Goal: Obtain resource: Download file/media

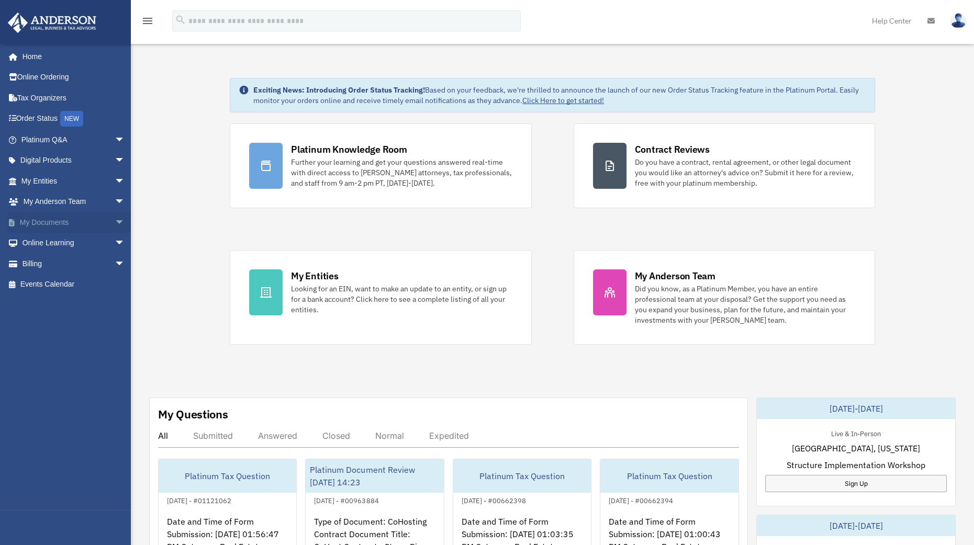
click at [115, 225] on span "arrow_drop_down" at bounding box center [125, 222] width 21 height 21
click at [63, 237] on link "Box" at bounding box center [78, 243] width 126 height 21
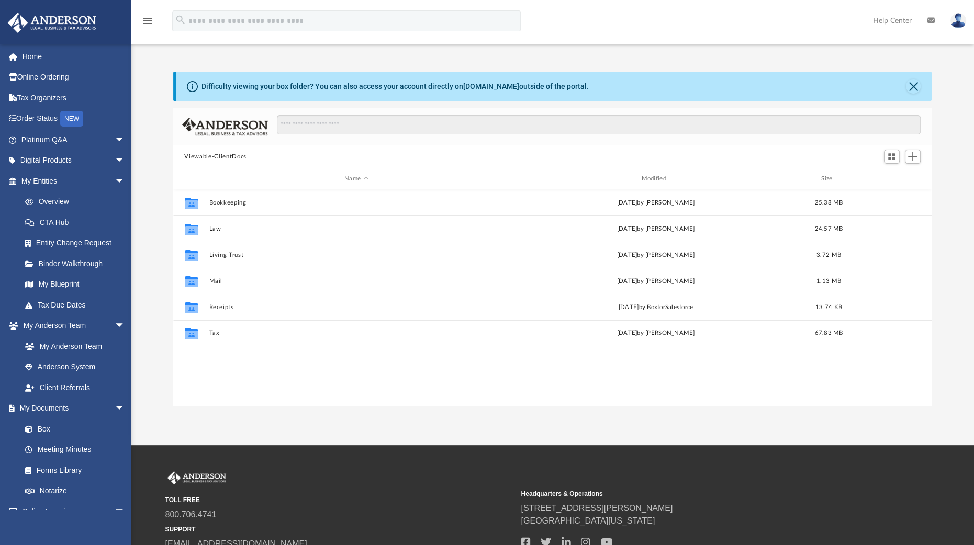
scroll to position [228, 749]
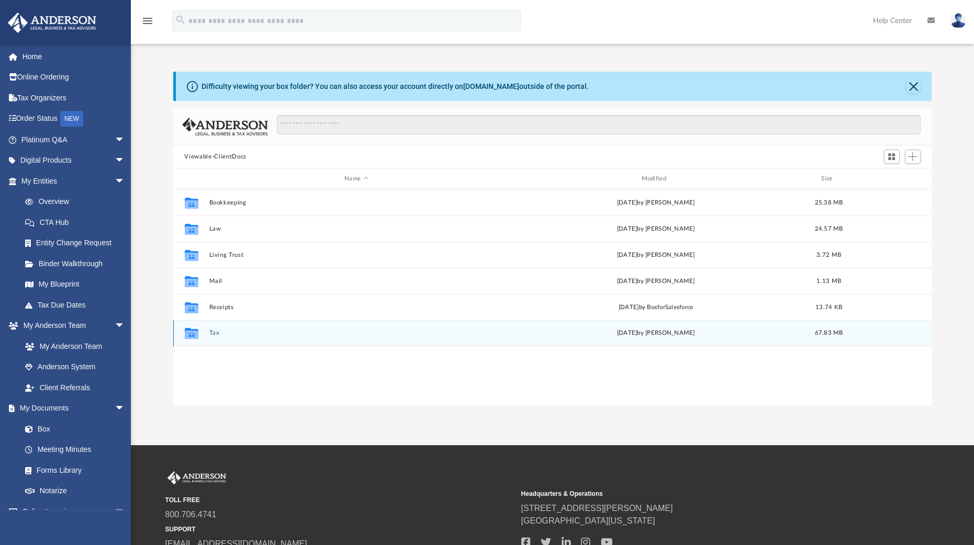
click at [217, 329] on div "Collaborated Folder Tax [DATE] by [PERSON_NAME] 67.83 MB" at bounding box center [552, 333] width 759 height 26
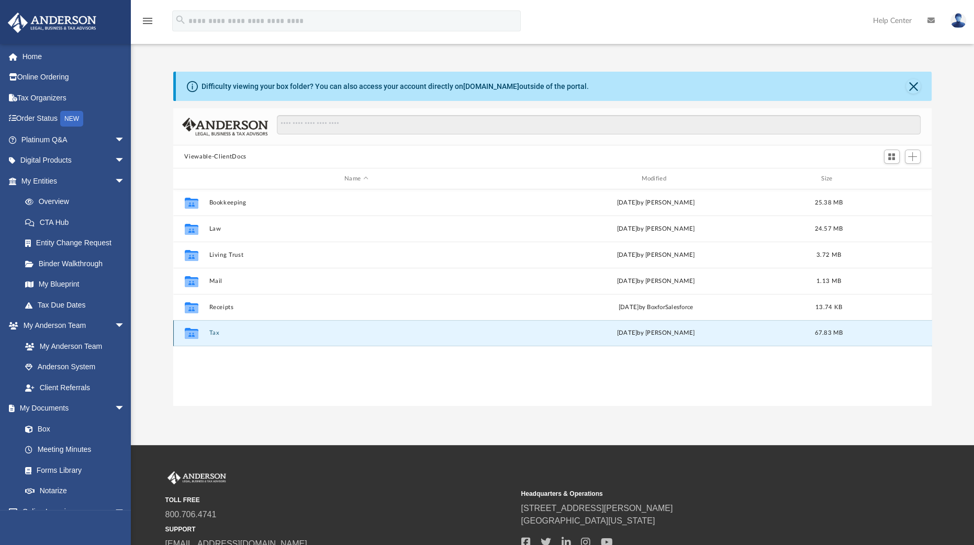
click at [210, 332] on button "Tax" at bounding box center [356, 333] width 295 height 7
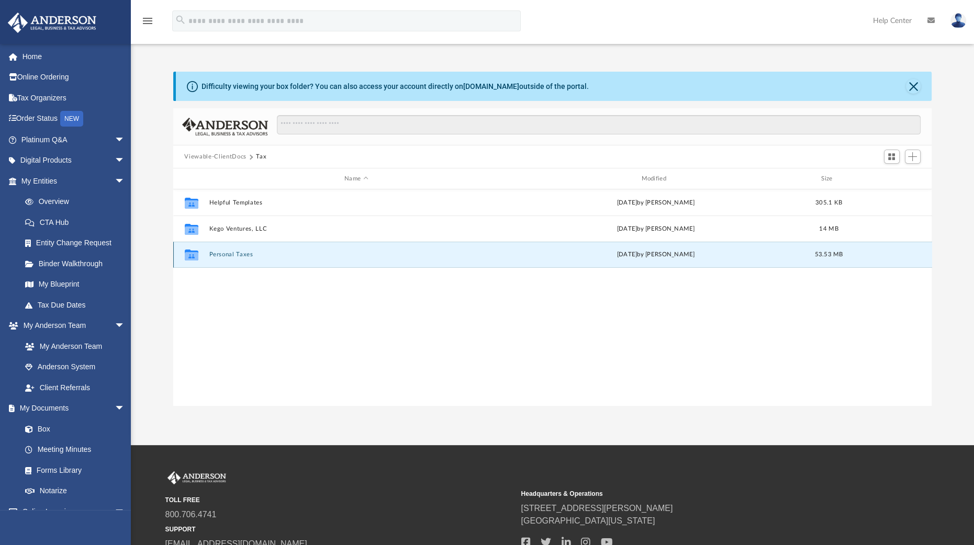
click at [233, 251] on button "Personal Taxes" at bounding box center [356, 254] width 295 height 7
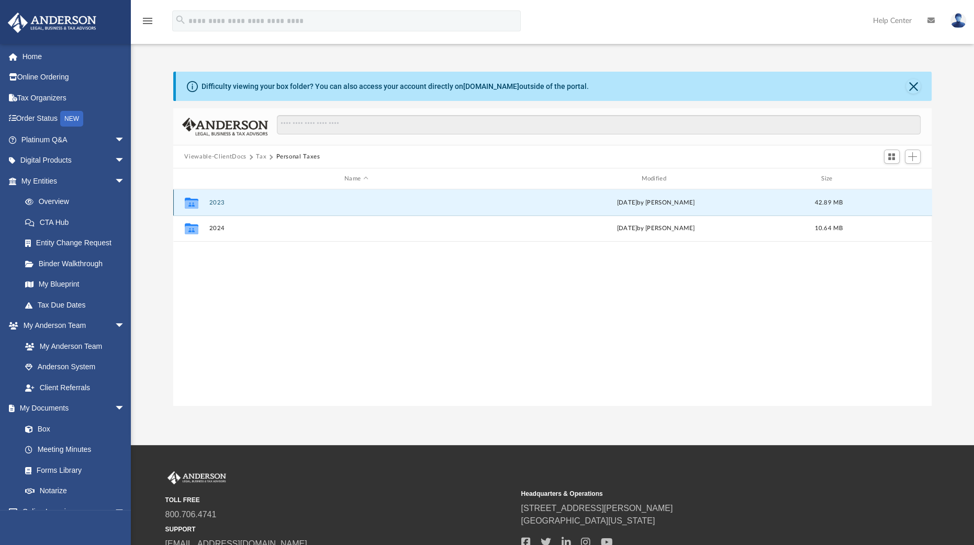
click at [218, 201] on button "2023" at bounding box center [356, 202] width 295 height 7
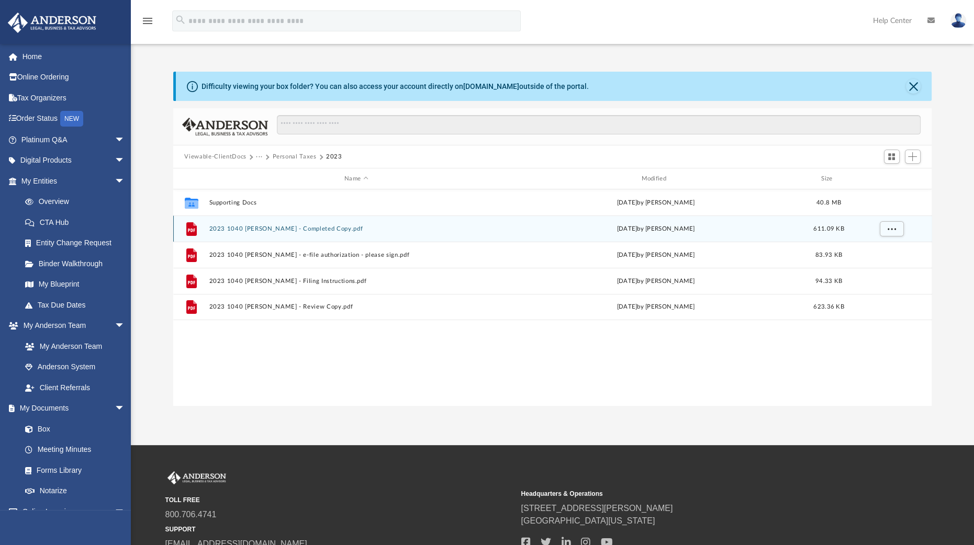
click at [264, 229] on button "2023 1040 [PERSON_NAME] - Completed Copy.pdf" at bounding box center [356, 229] width 295 height 7
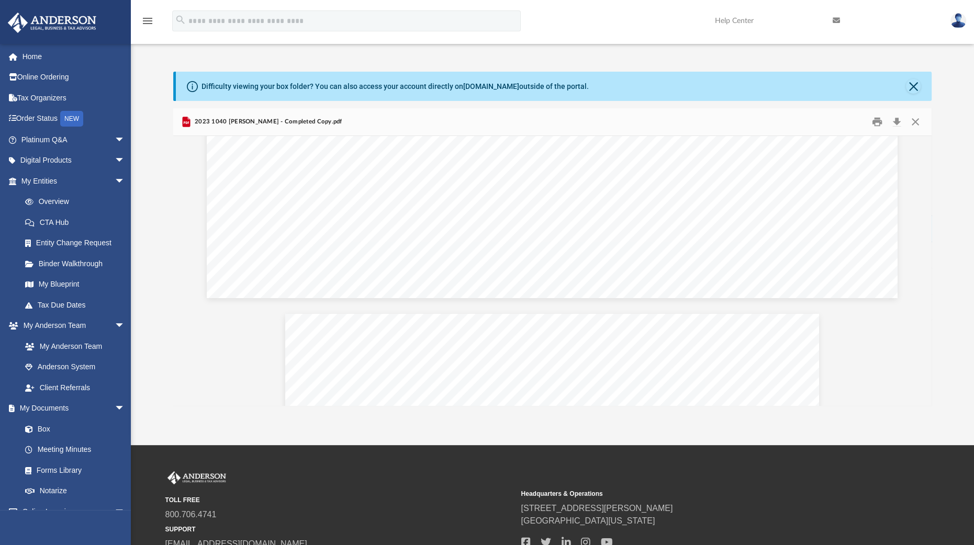
scroll to position [2494, 0]
